Goal: Use online tool/utility

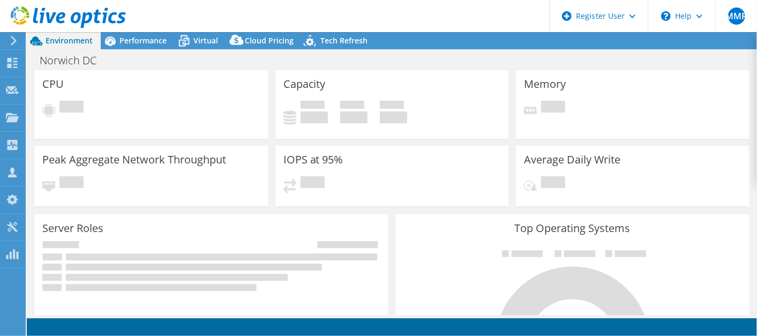
select select "EULondon"
select select "GBP"
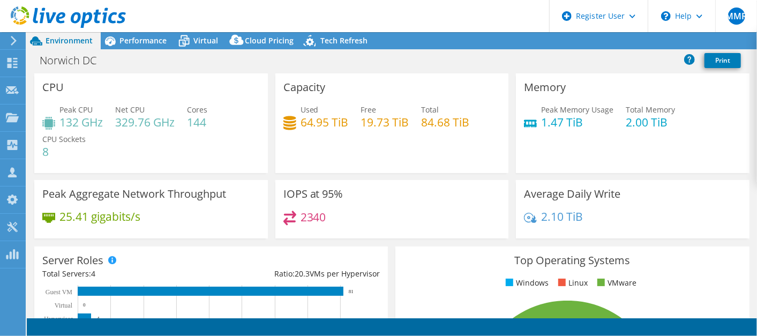
radio input "true"
radio input "false"
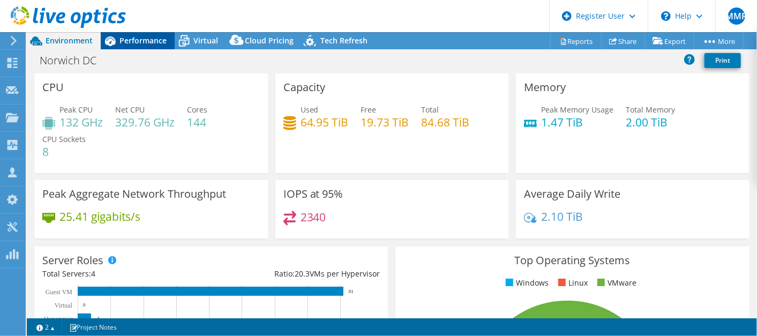
click at [130, 41] on span "Performance" at bounding box center [142, 40] width 47 height 10
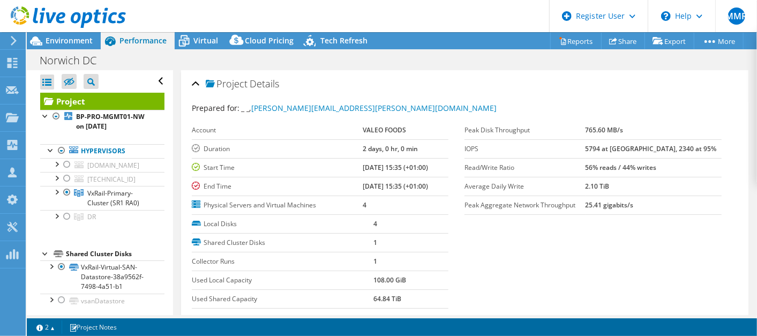
click at [44, 35] on div at bounding box center [63, 18] width 126 height 36
click at [67, 44] on span "Environment" at bounding box center [69, 40] width 47 height 10
